Goal: Information Seeking & Learning: Learn about a topic

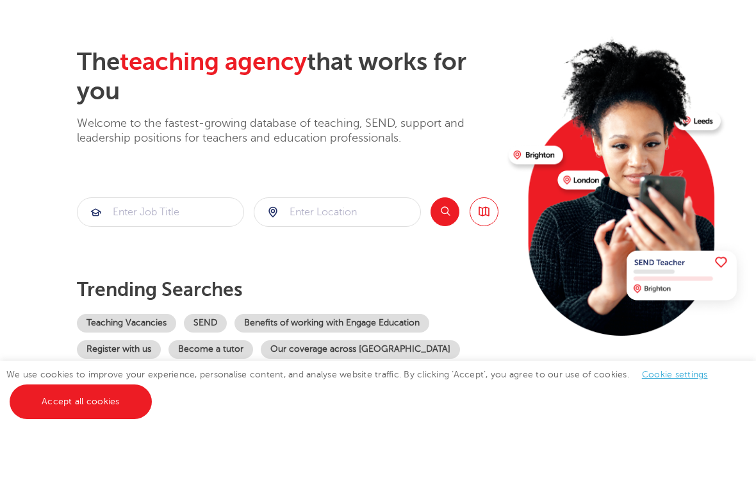
scroll to position [136, 0]
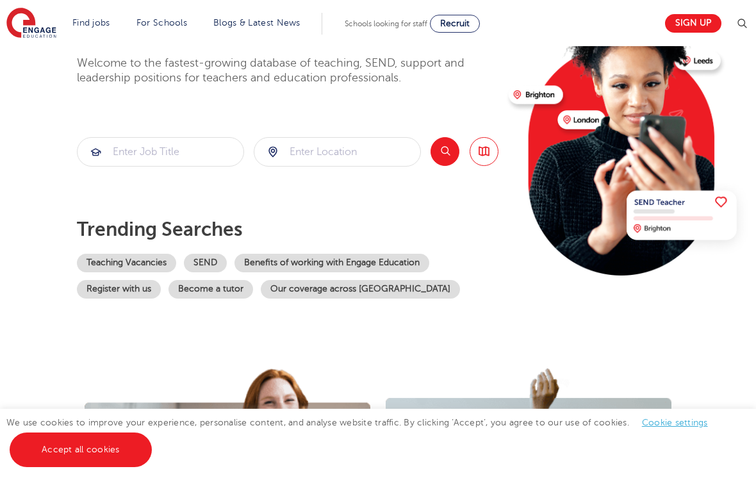
click at [235, 296] on link "Become a tutor" at bounding box center [210, 289] width 85 height 19
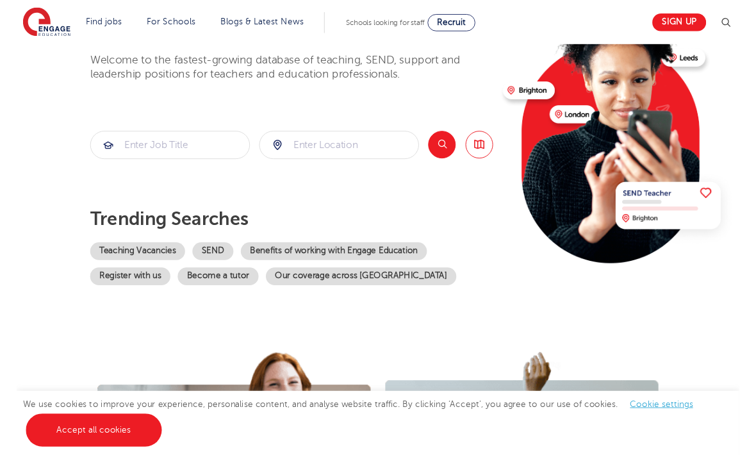
scroll to position [11, 0]
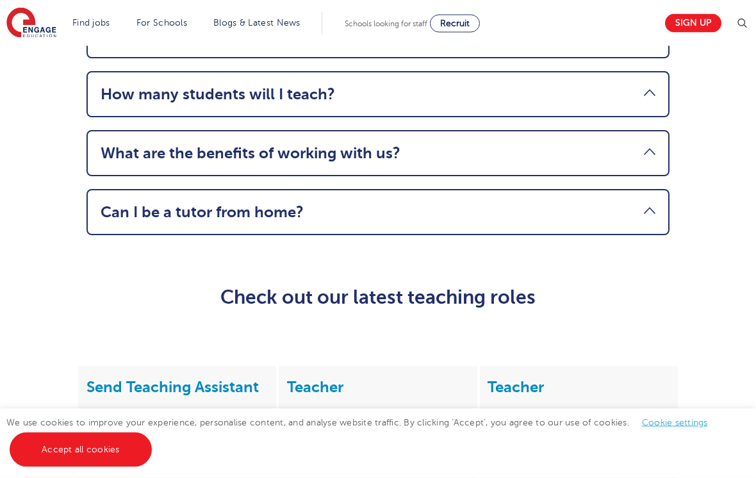
scroll to position [1550, 0]
click at [629, 103] on link "How many students will I teach?" at bounding box center [378, 94] width 555 height 18
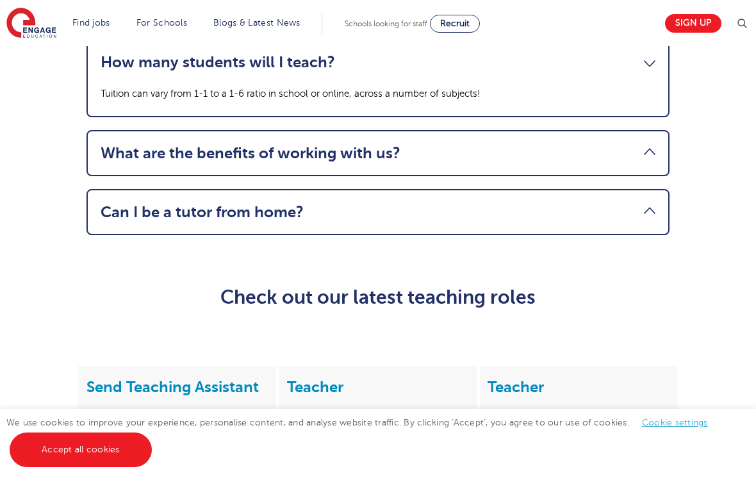
click at [607, 162] on link "What are the benefits of working with us?" at bounding box center [378, 153] width 555 height 18
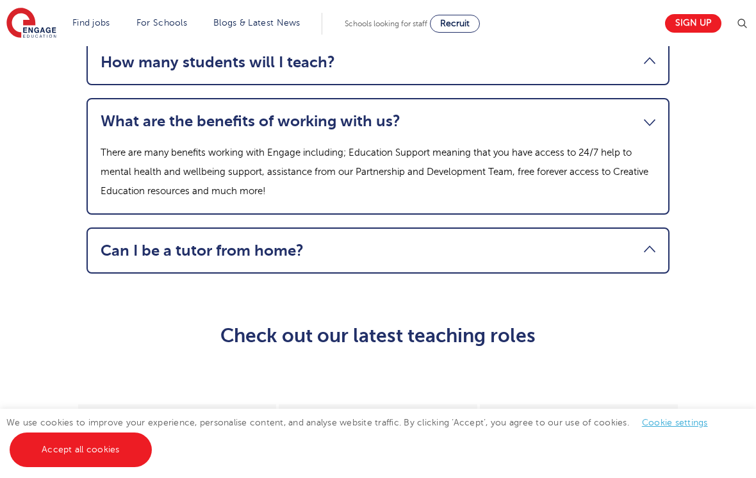
click at [573, 259] on link "Can I be a tutor from home?" at bounding box center [378, 251] width 555 height 18
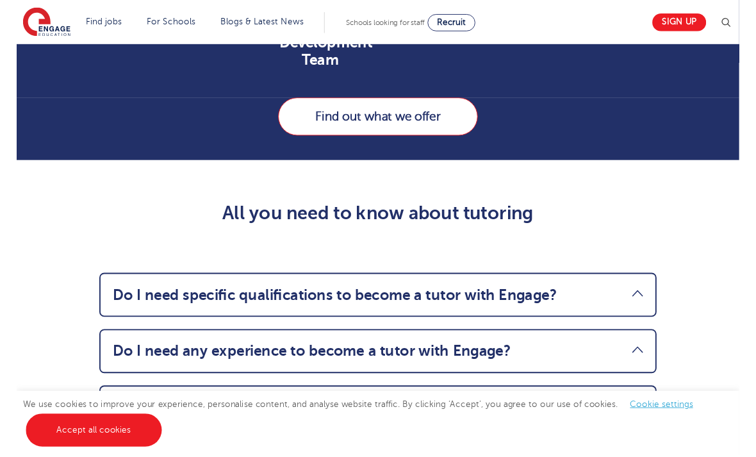
scroll to position [1032, 0]
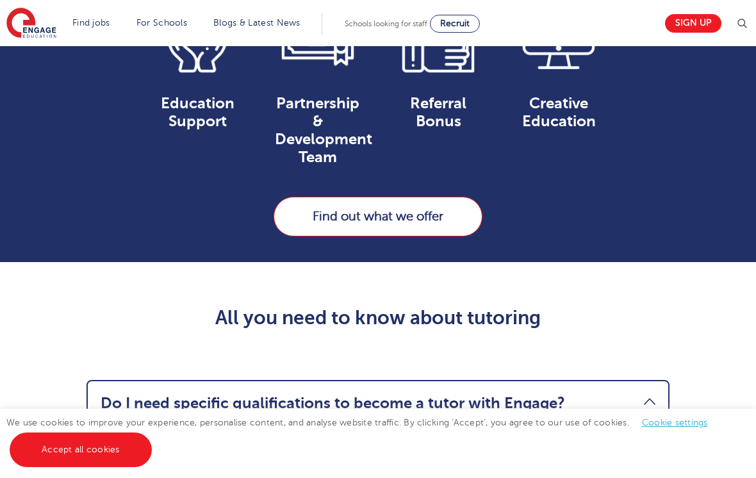
click at [461, 236] on link "Find out what we offer" at bounding box center [378, 217] width 209 height 40
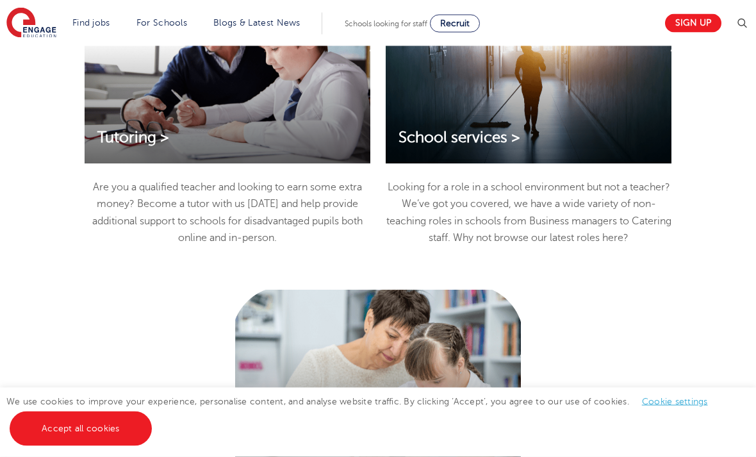
scroll to position [2096, 0]
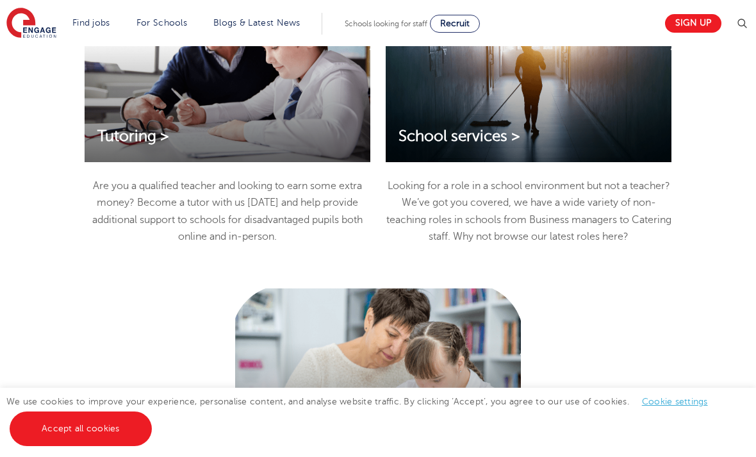
click at [142, 145] on span "Tutoring >" at bounding box center [133, 135] width 72 height 17
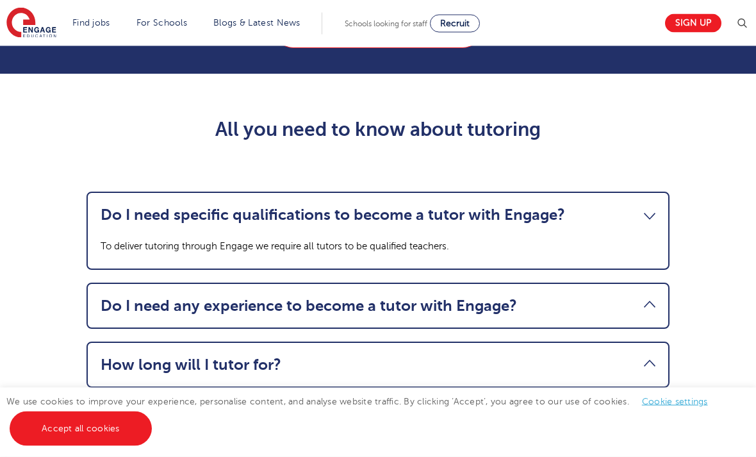
scroll to position [1210, 0]
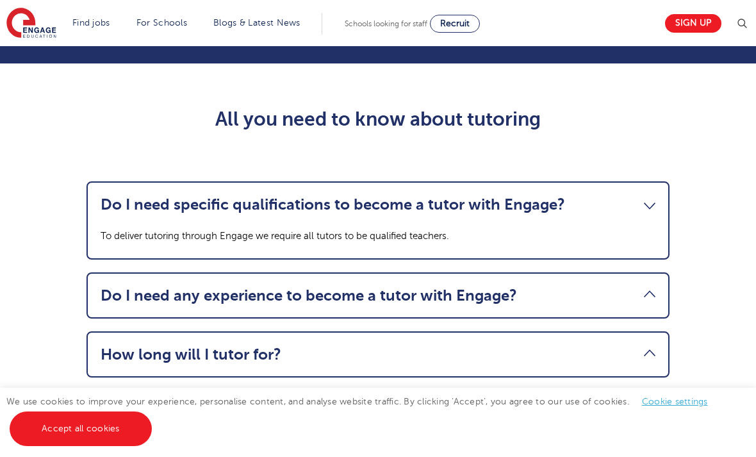
click at [589, 213] on link "Do I need specific qualifications to become a tutor with Engage?" at bounding box center [378, 204] width 555 height 18
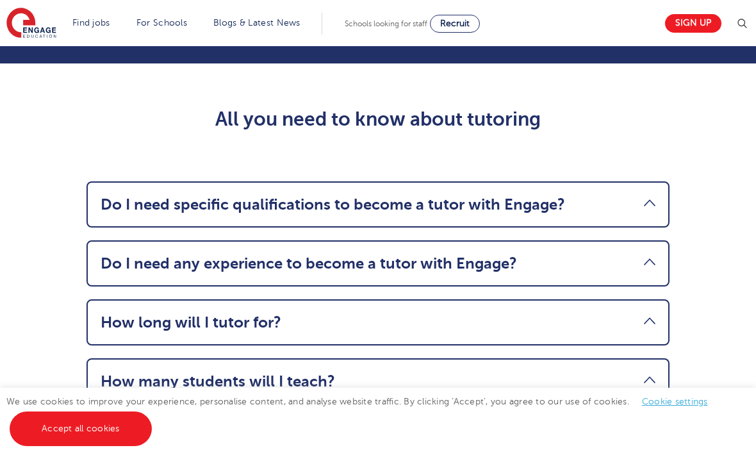
click at [608, 213] on link "Do I need specific qualifications to become a tutor with Engage?" at bounding box center [378, 204] width 555 height 18
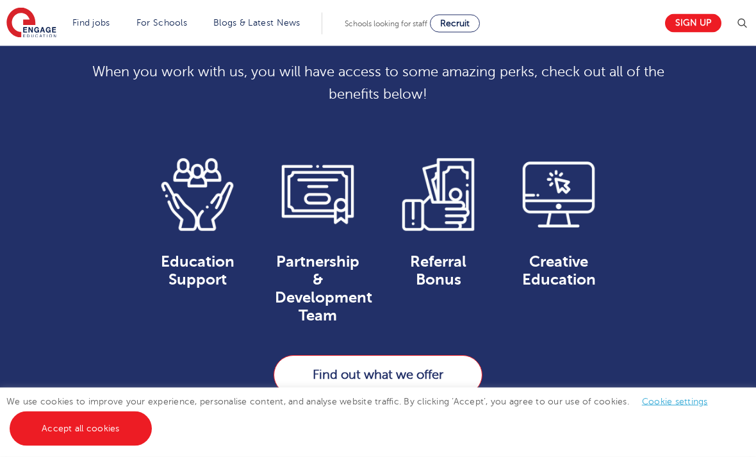
scroll to position [762, 0]
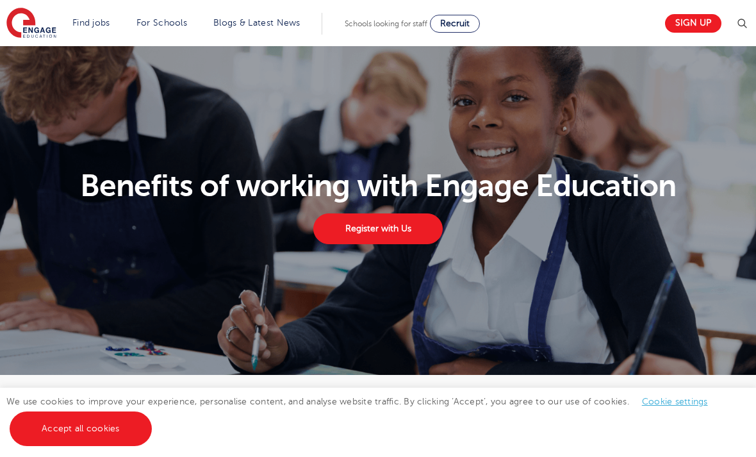
scroll to position [2137, 0]
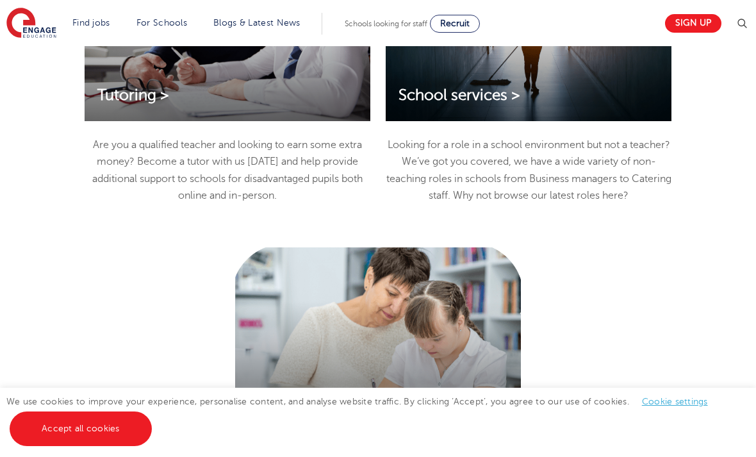
click at [73, 5] on section "Find jobs All vacancies We have one of the UK's largest database. and with hund…" at bounding box center [331, 23] width 651 height 47
